Goal: Use online tool/utility: Utilize a website feature to perform a specific function

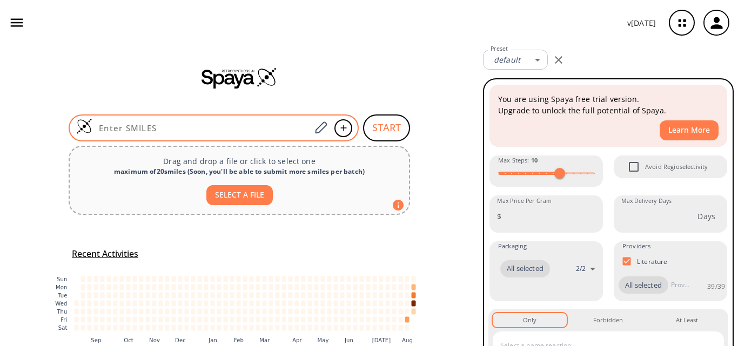
click at [125, 127] on input at bounding box center [201, 128] width 218 height 11
paste input "ClC1=C(C=CO2)C2=C(Br)N1C"
type input "ClC1=C(C=CO2)C2=C(Br)N1C"
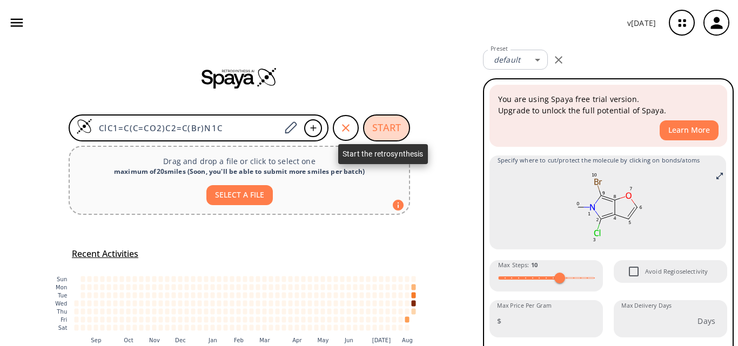
click at [386, 123] on button "START" at bounding box center [386, 127] width 47 height 27
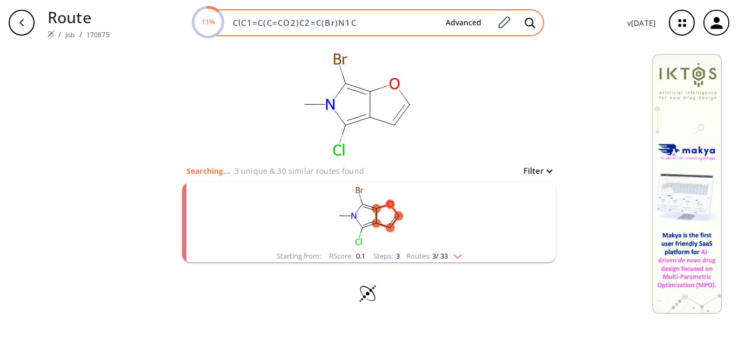
drag, startPoint x: 363, startPoint y: 23, endPoint x: 230, endPoint y: 31, distance: 133.1
click at [230, 31] on div "11% ClC1=C(C=CO2)C2=C(Br)N1C Advanced" at bounding box center [368, 22] width 351 height 27
paste input
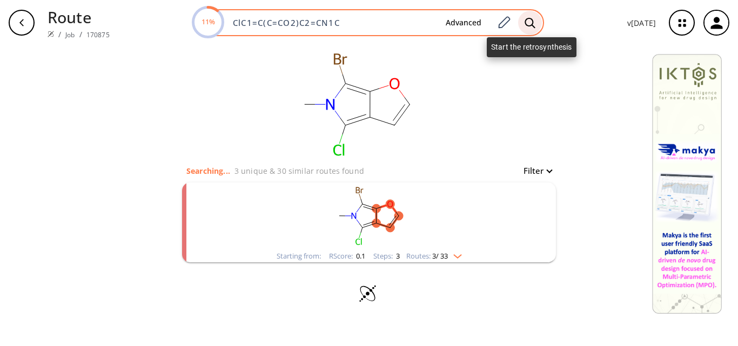
type input "ClC1=C(C=CO2)C2=CN1C"
click at [524, 28] on div at bounding box center [530, 23] width 24 height 24
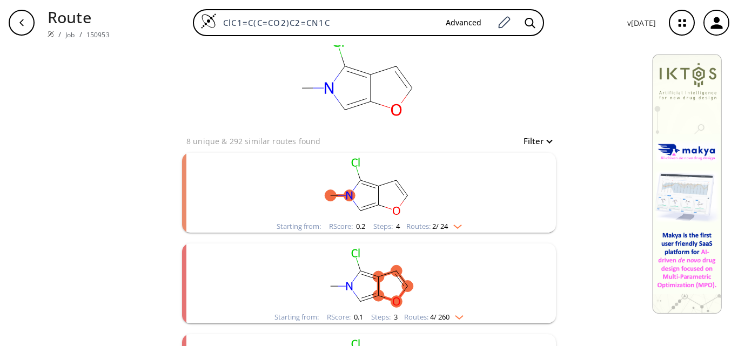
scroll to position [54, 0]
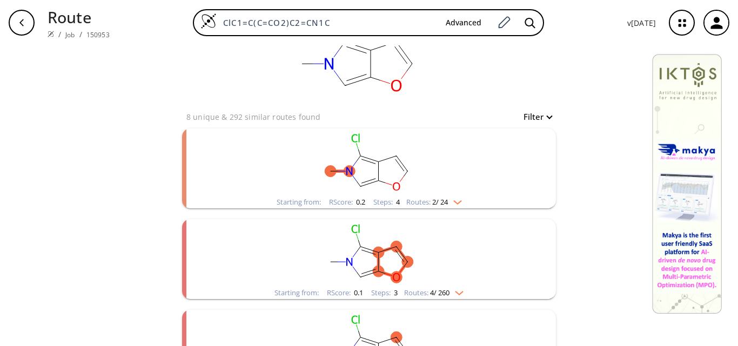
click at [440, 159] on rect "clusters" at bounding box center [368, 163] width 281 height 68
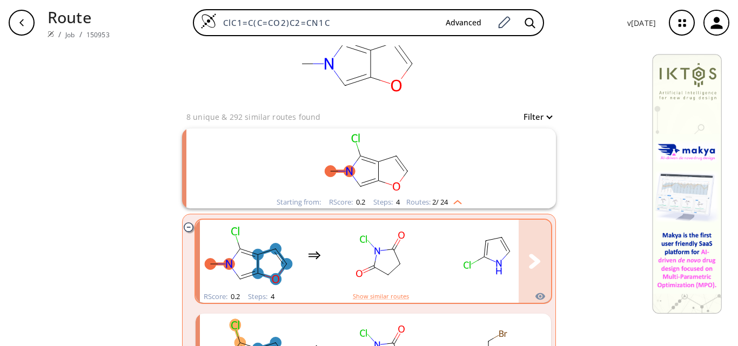
click at [427, 253] on div "clusters" at bounding box center [476, 255] width 553 height 71
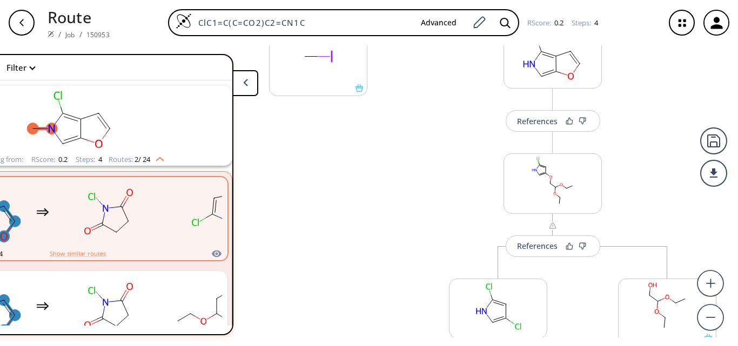
scroll to position [108, 0]
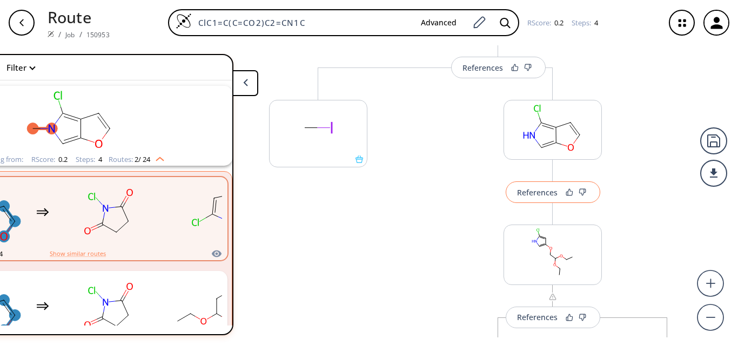
click at [534, 196] on div "References" at bounding box center [537, 192] width 41 height 7
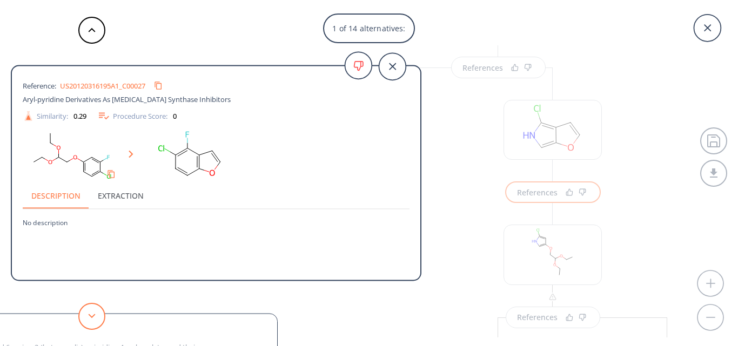
click at [90, 313] on button at bounding box center [91, 316] width 27 height 27
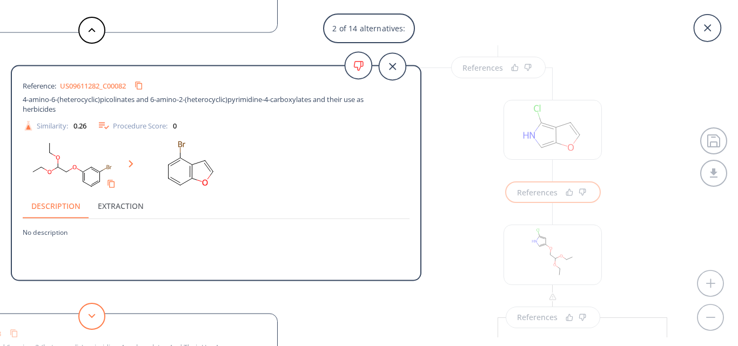
click at [90, 313] on button at bounding box center [91, 316] width 27 height 27
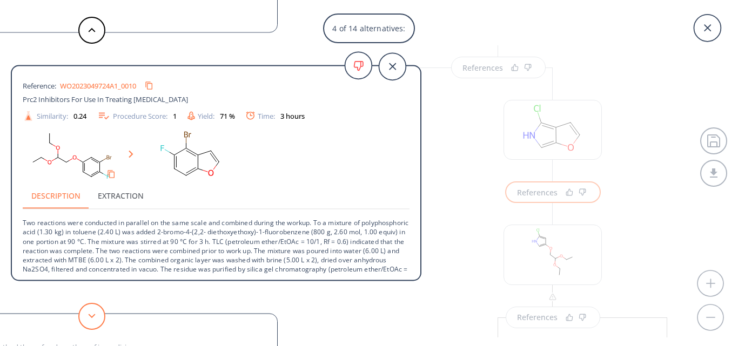
click at [90, 313] on button at bounding box center [91, 316] width 27 height 27
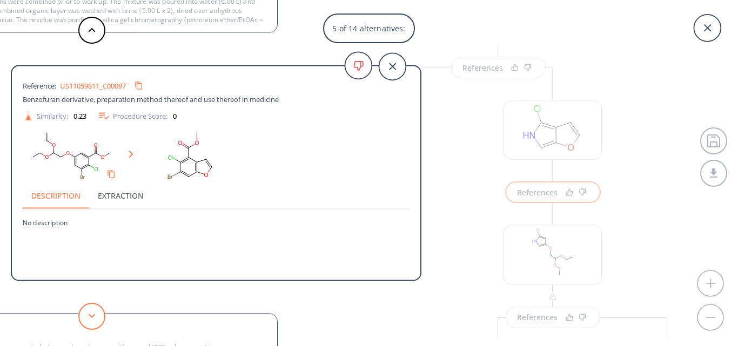
click at [90, 313] on button at bounding box center [91, 316] width 27 height 27
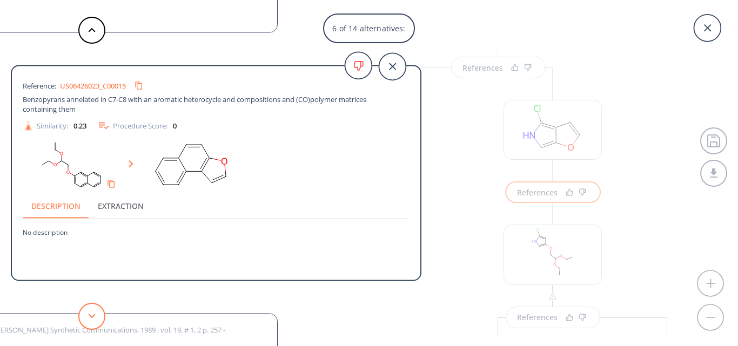
click at [90, 313] on button at bounding box center [91, 316] width 27 height 27
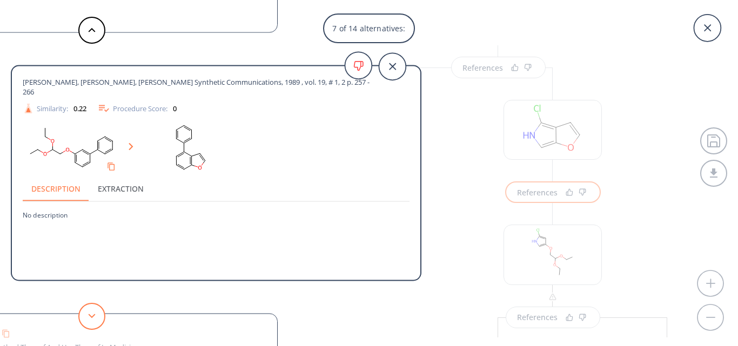
click at [90, 313] on button at bounding box center [91, 316] width 27 height 27
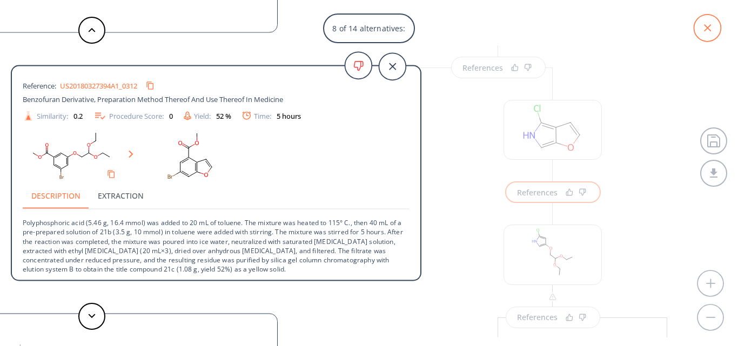
click at [715, 30] on icon at bounding box center [706, 28] width 27 height 27
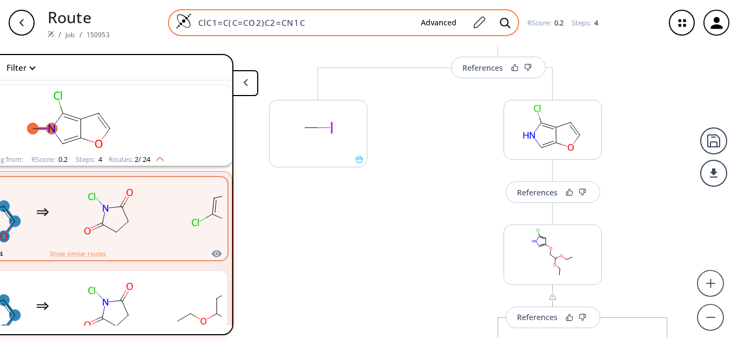
drag, startPoint x: 314, startPoint y: 26, endPoint x: 177, endPoint y: 26, distance: 136.6
click at [177, 26] on div "ClC1=C(C=CO2)C2=CN1C Advanced" at bounding box center [343, 22] width 351 height 27
paste input "N1C=C2C(C=CO2)=C1"
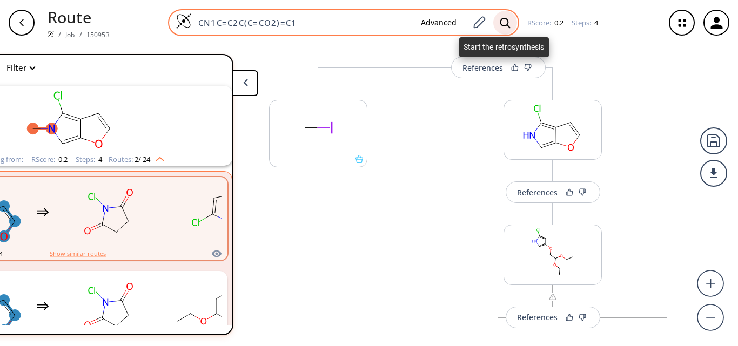
type input "CN1C=C2C(C=CO2)=C1"
click at [508, 23] on icon at bounding box center [505, 22] width 11 height 11
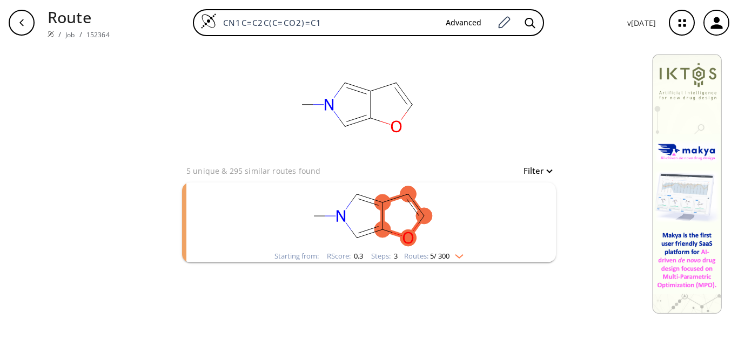
click at [467, 210] on rect "clusters" at bounding box center [368, 217] width 281 height 68
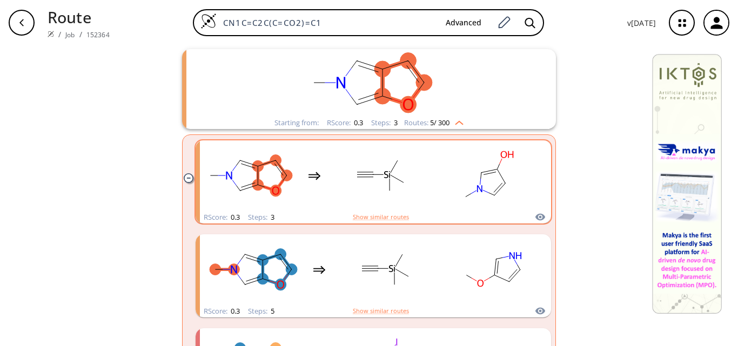
scroll to position [162, 0]
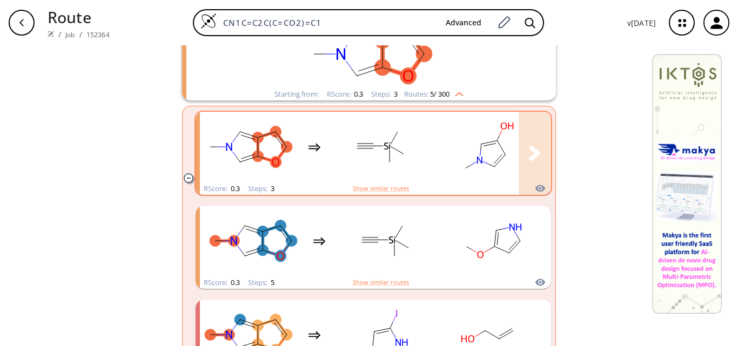
click at [477, 161] on icon "clusters" at bounding box center [479, 160] width 5 height 7
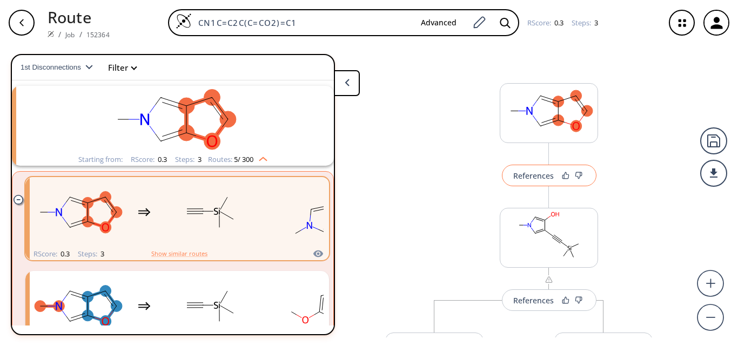
click at [535, 178] on div "References" at bounding box center [533, 175] width 41 height 7
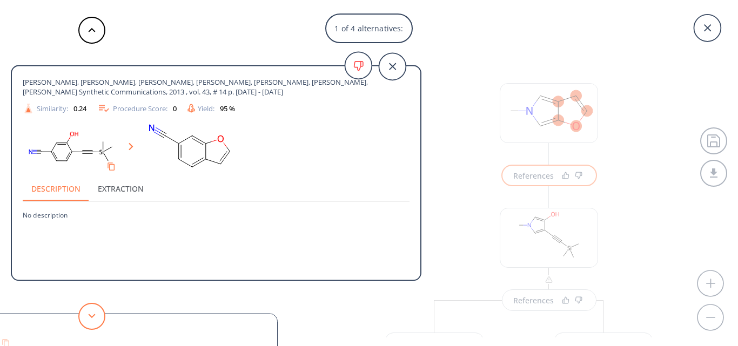
click at [100, 320] on button at bounding box center [91, 316] width 27 height 27
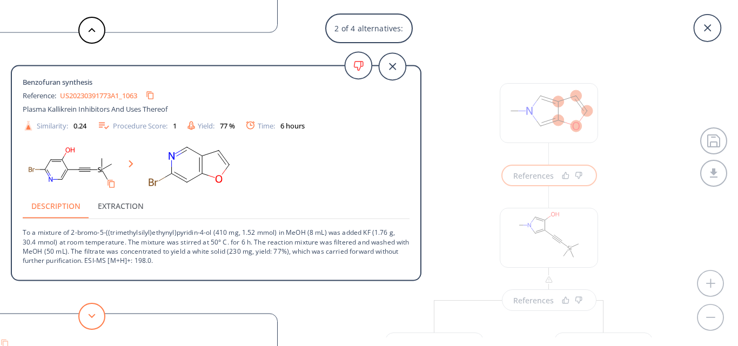
click at [100, 320] on button at bounding box center [91, 316] width 27 height 27
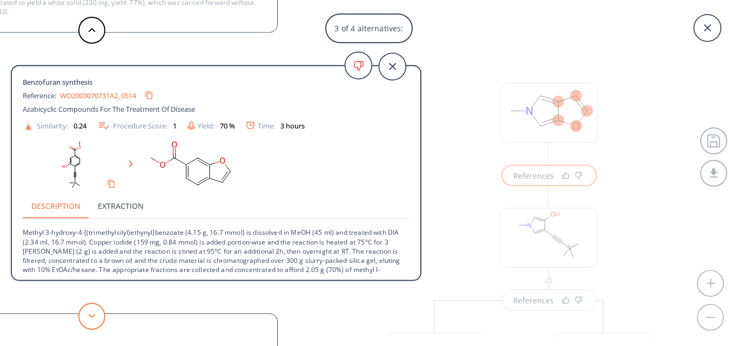
click at [89, 320] on button at bounding box center [91, 316] width 27 height 27
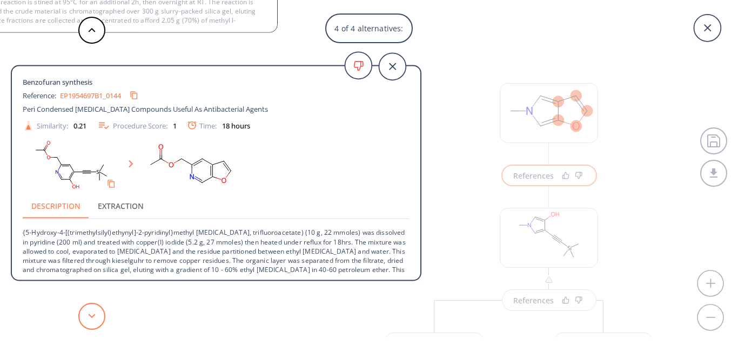
click at [89, 320] on button at bounding box center [91, 316] width 27 height 27
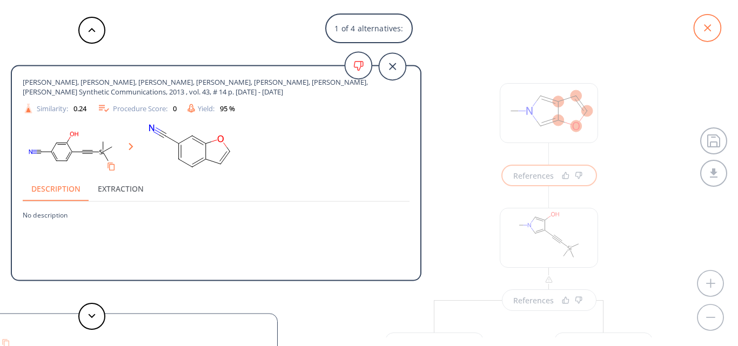
click at [702, 26] on icon at bounding box center [706, 28] width 27 height 27
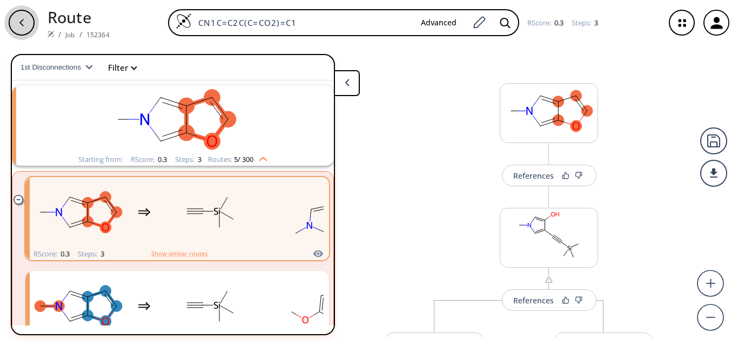
click at [12, 25] on div "button" at bounding box center [22, 23] width 26 height 26
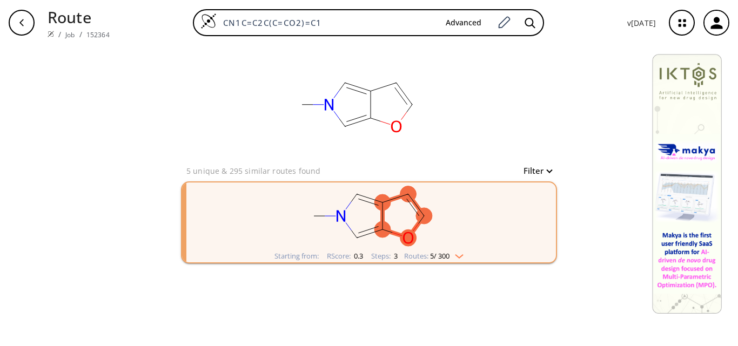
drag, startPoint x: 333, startPoint y: 21, endPoint x: 160, endPoint y: 25, distance: 173.4
click at [160, 25] on div "CN1C=C2C(C=CO2)=C1 Advanced" at bounding box center [368, 22] width 500 height 27
paste input "lC1=NC(Cl)=NC2=NC=CN2"
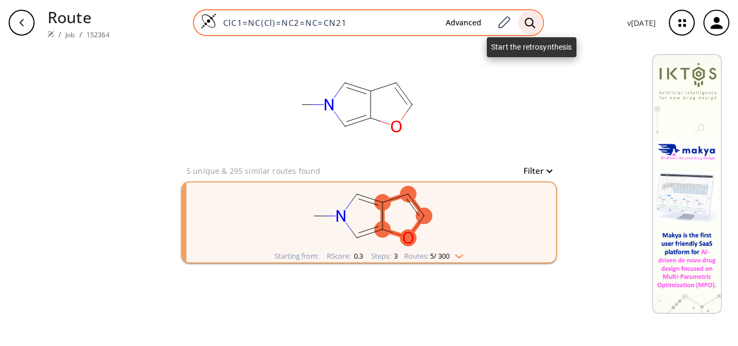
type input "ClC1=NC(Cl)=NC2=NC=CN21"
click at [528, 23] on icon at bounding box center [529, 22] width 11 height 11
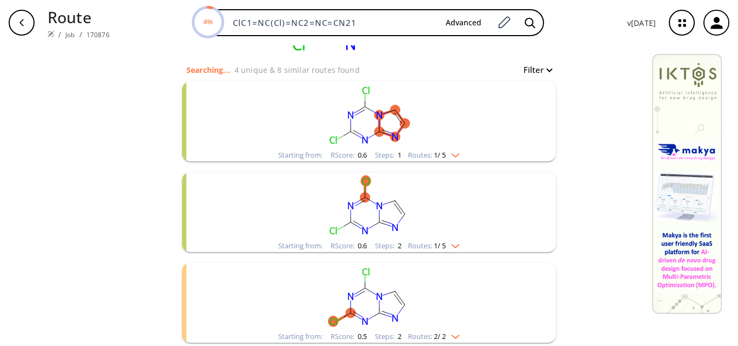
scroll to position [108, 0]
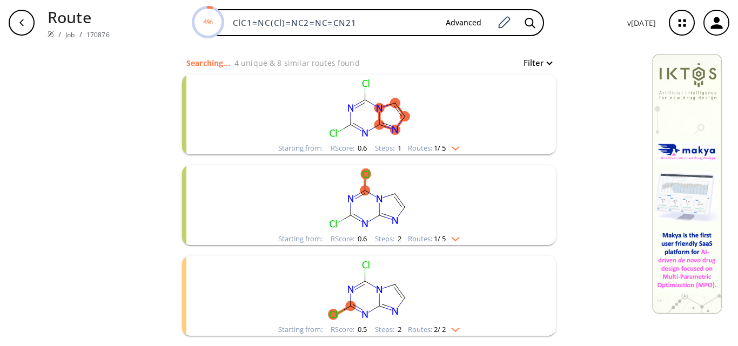
click at [284, 134] on rect "clusters" at bounding box center [368, 109] width 281 height 68
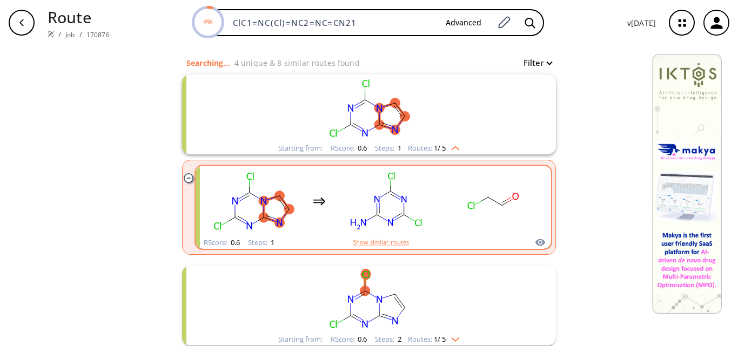
click at [424, 207] on rect "clusters" at bounding box center [384, 201] width 97 height 68
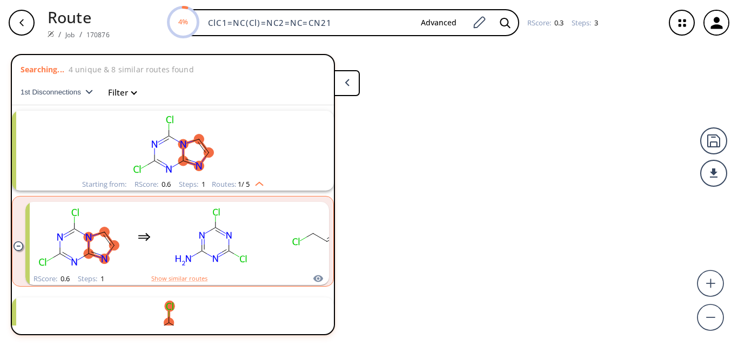
scroll to position [25, 0]
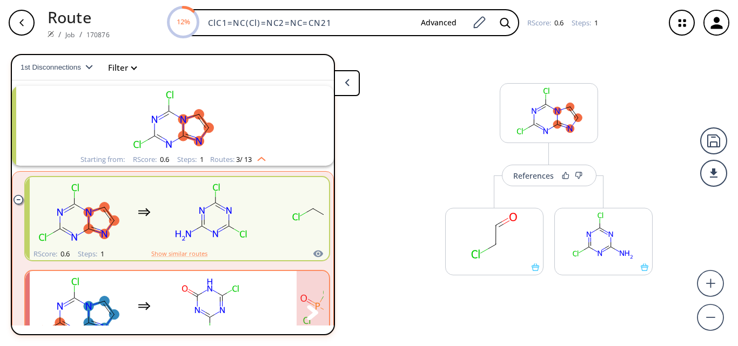
click at [234, 299] on rect "clusters" at bounding box center [209, 307] width 97 height 68
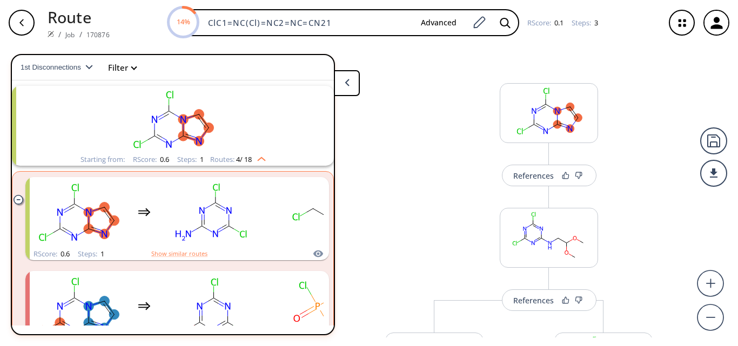
scroll to position [42, 0]
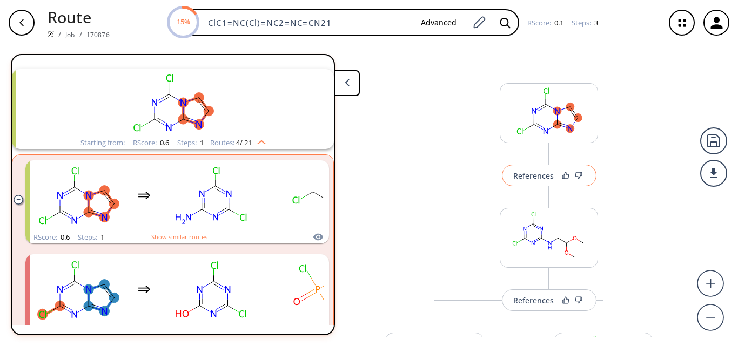
click at [534, 178] on div "References" at bounding box center [533, 175] width 41 height 7
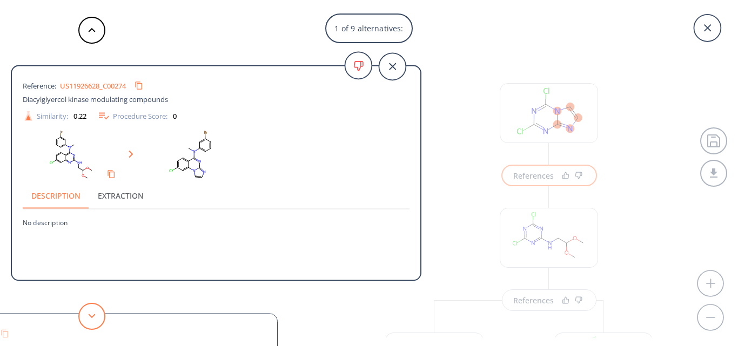
click at [91, 319] on button at bounding box center [91, 316] width 27 height 27
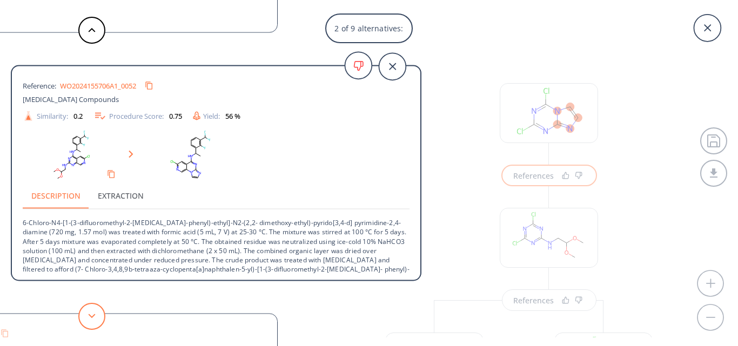
click at [92, 320] on button at bounding box center [91, 316] width 27 height 27
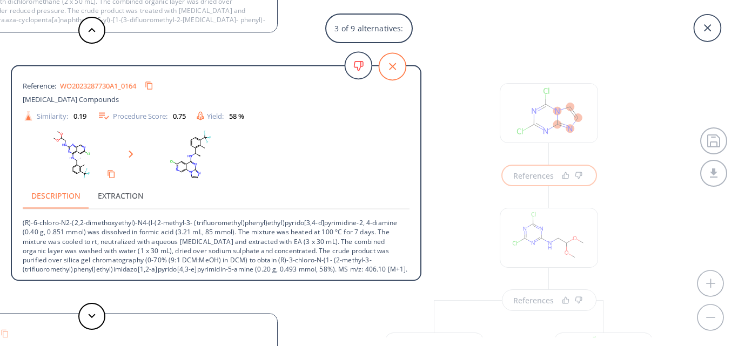
click at [389, 71] on icon at bounding box center [392, 66] width 27 height 27
